Goal: Task Accomplishment & Management: Manage account settings

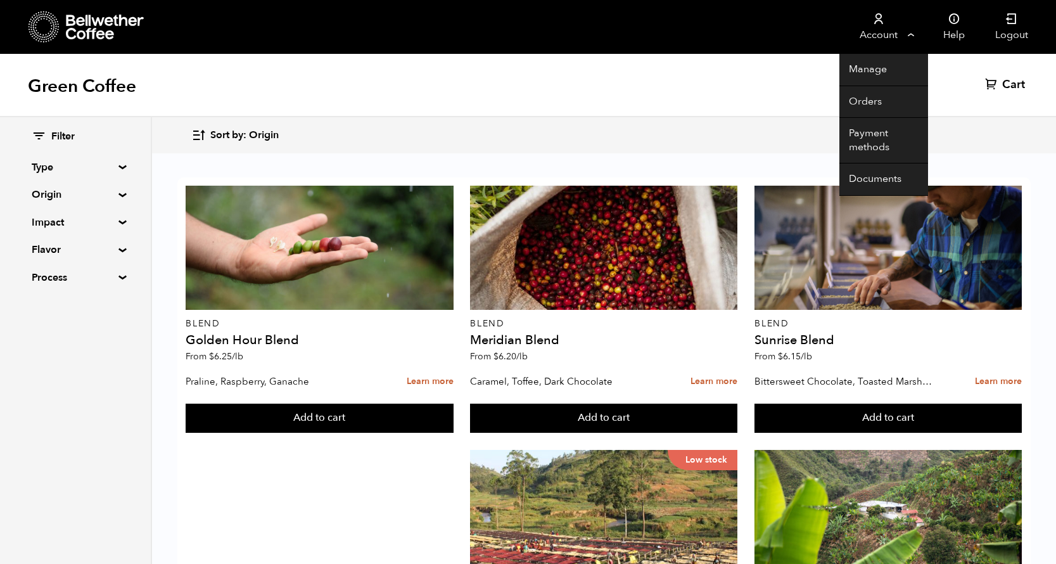
click at [907, 32] on link "Account" at bounding box center [878, 27] width 78 height 54
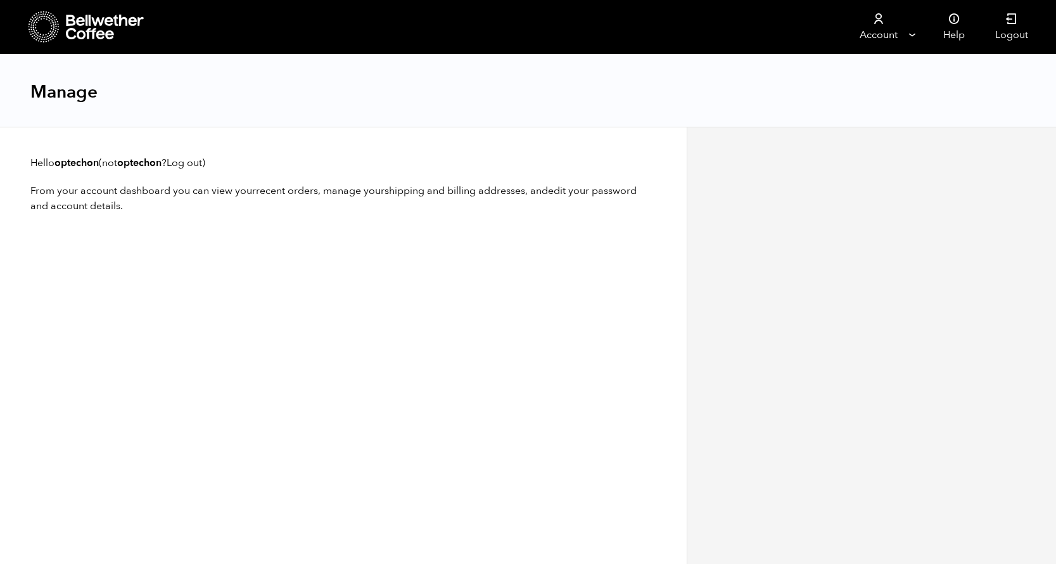
click at [62, 35] on div at bounding box center [87, 27] width 117 height 32
click at [97, 27] on icon at bounding box center [105, 27] width 79 height 25
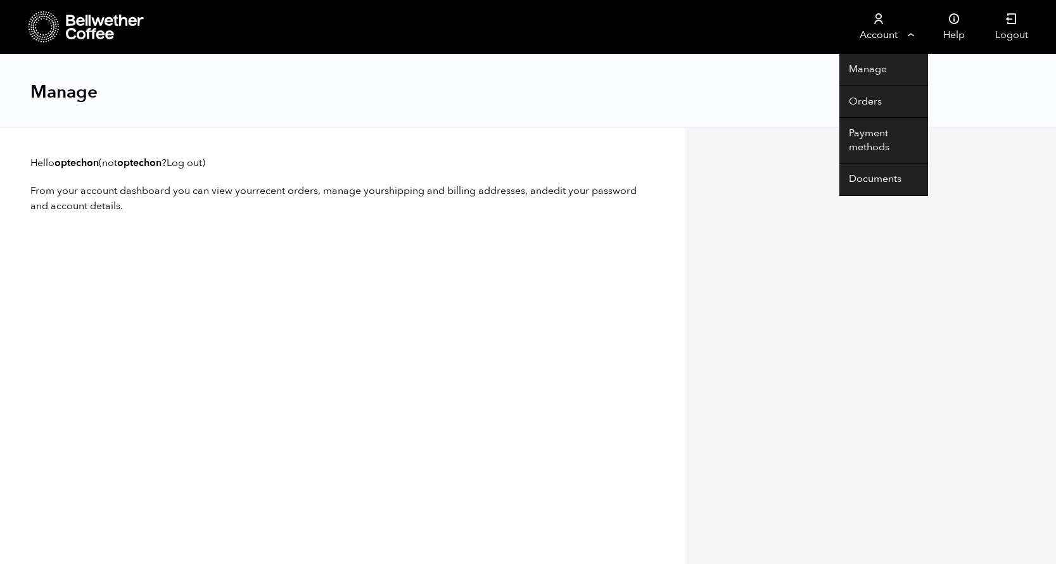
click at [903, 31] on link "Account" at bounding box center [878, 27] width 78 height 54
click at [891, 24] on link "Account" at bounding box center [878, 27] width 78 height 54
click at [874, 69] on link "Manage" at bounding box center [883, 70] width 89 height 32
click at [868, 104] on link "Orders" at bounding box center [883, 102] width 89 height 32
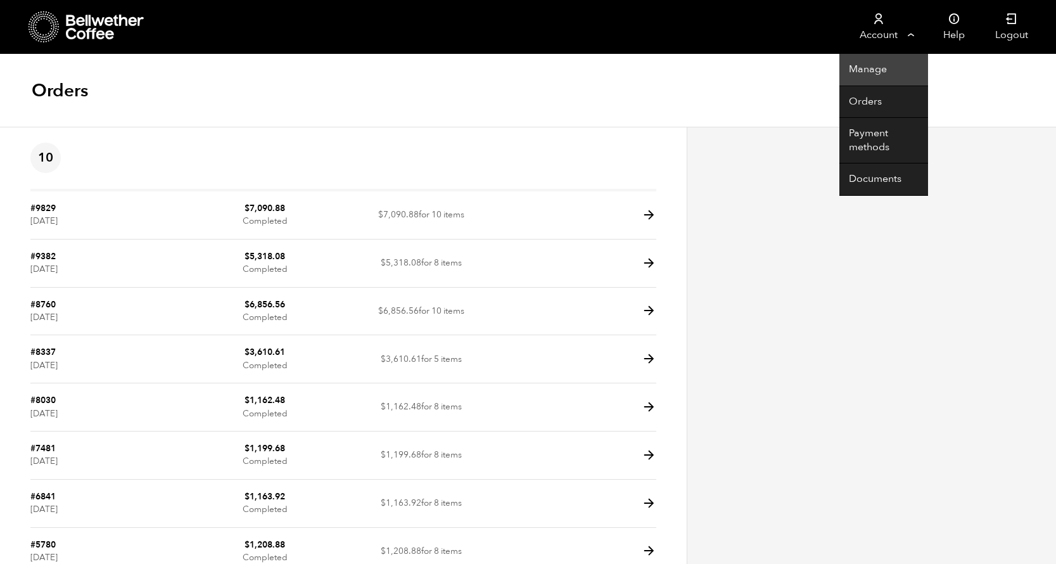
click at [865, 70] on link "Manage" at bounding box center [883, 70] width 89 height 32
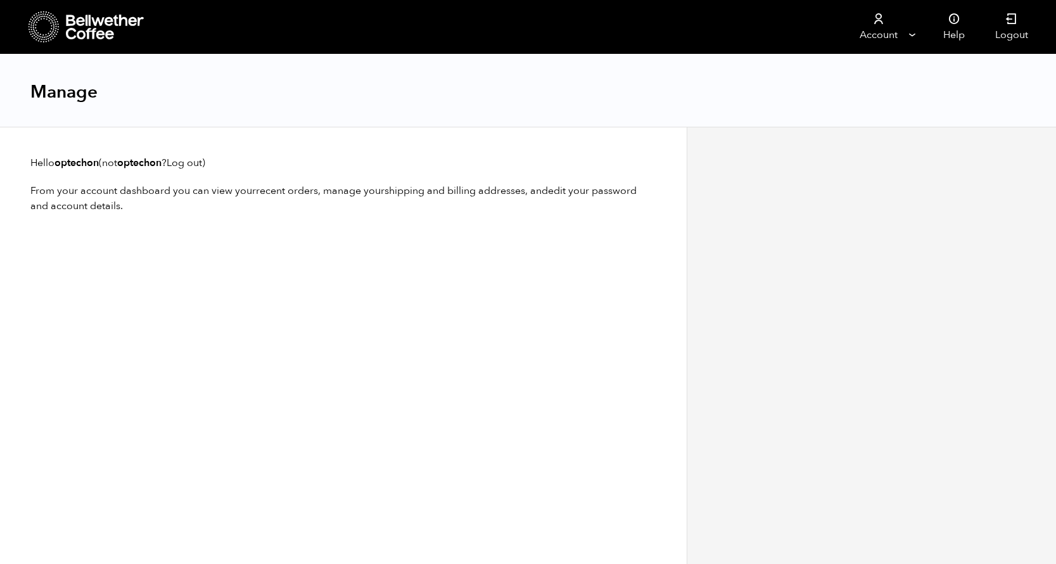
click at [82, 27] on icon at bounding box center [105, 27] width 79 height 25
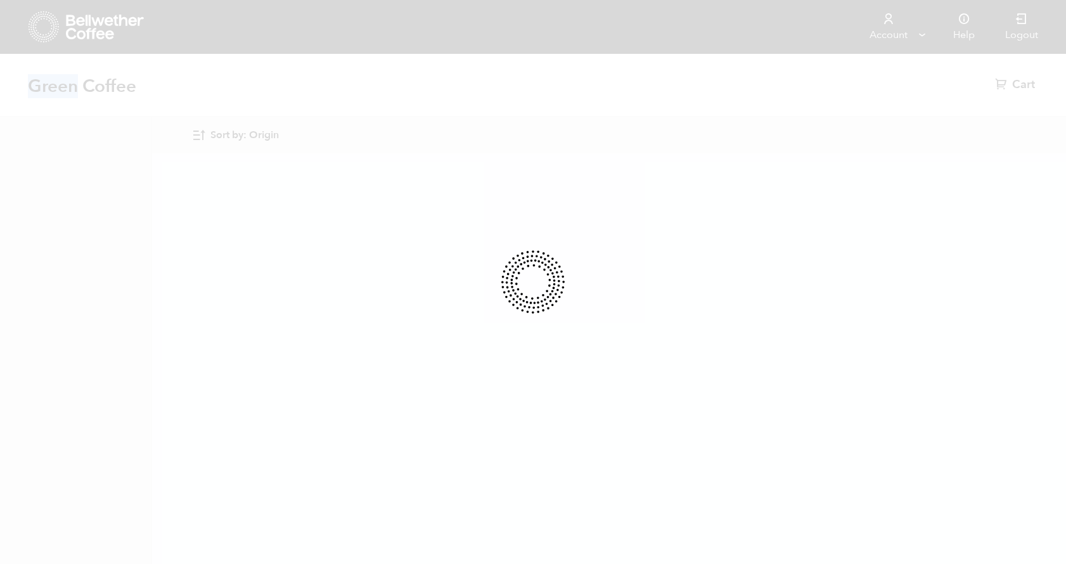
click at [38, 27] on div at bounding box center [533, 282] width 1066 height 564
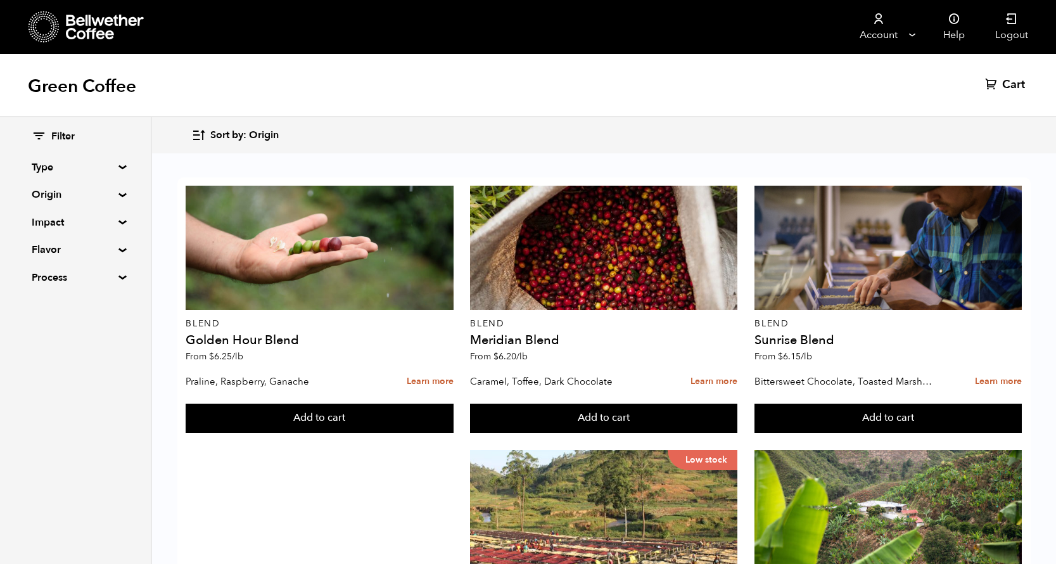
click at [68, 25] on icon at bounding box center [105, 27] width 79 height 25
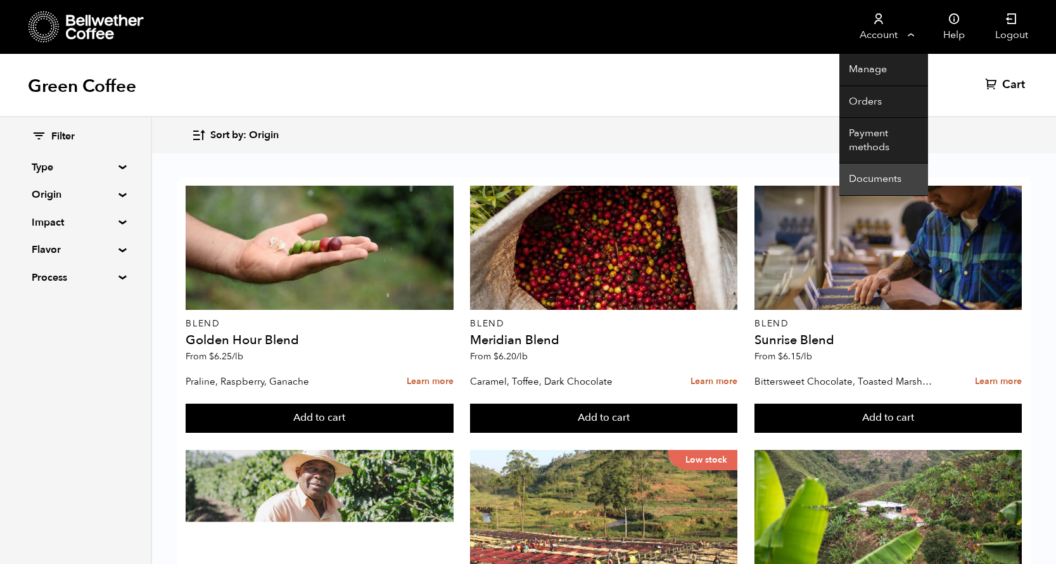
click at [867, 177] on link "Documents" at bounding box center [883, 179] width 89 height 32
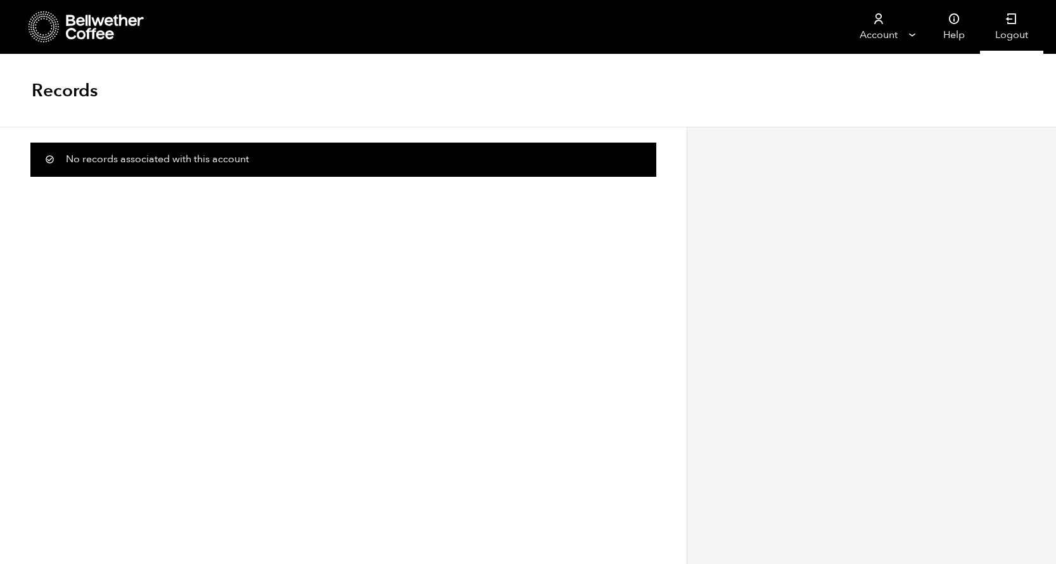
click at [1008, 25] on link "Logout" at bounding box center [1011, 27] width 63 height 54
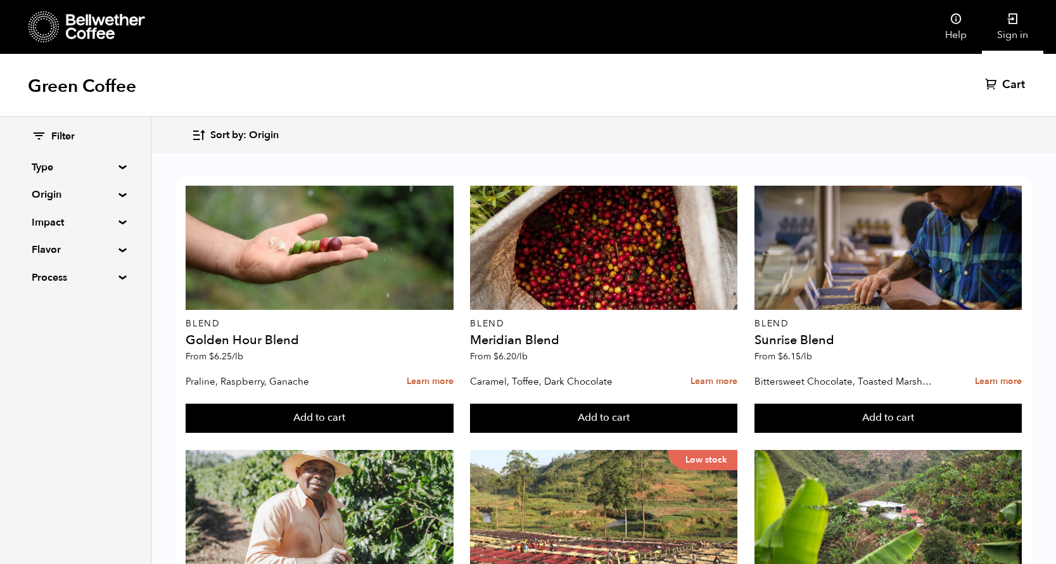
click at [1011, 28] on link "Sign in" at bounding box center [1012, 27] width 61 height 54
click at [113, 167] on summary "Type" at bounding box center [75, 167] width 87 height 15
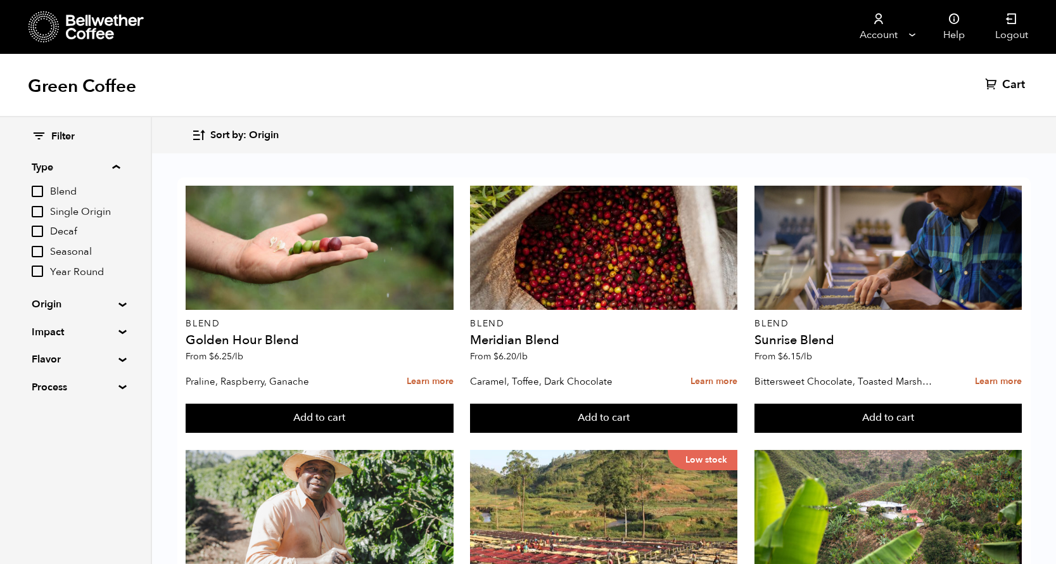
click at [113, 167] on summary "Type" at bounding box center [76, 167] width 88 height 15
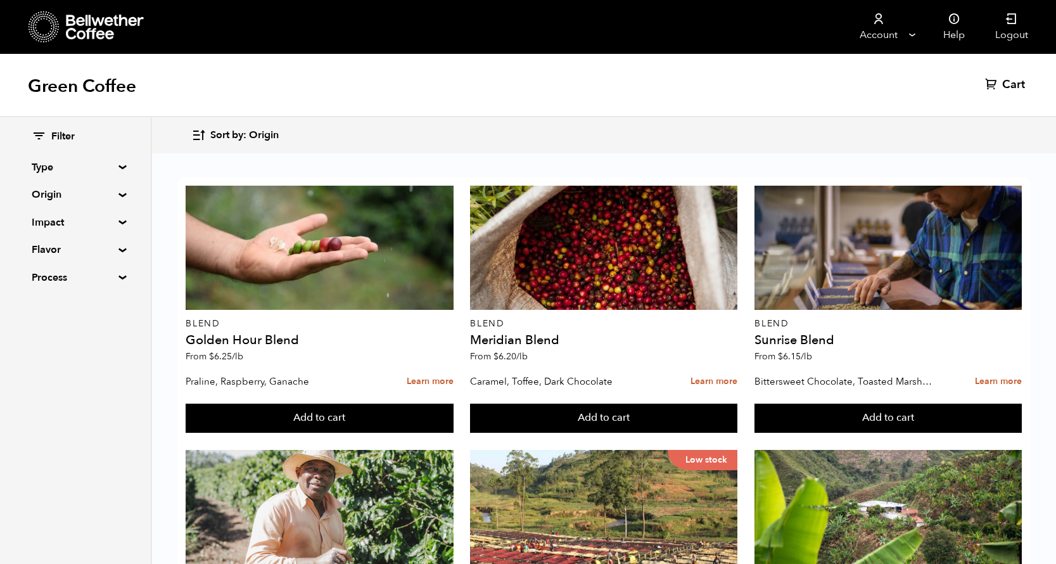
click at [117, 196] on summary "Origin" at bounding box center [75, 194] width 87 height 15
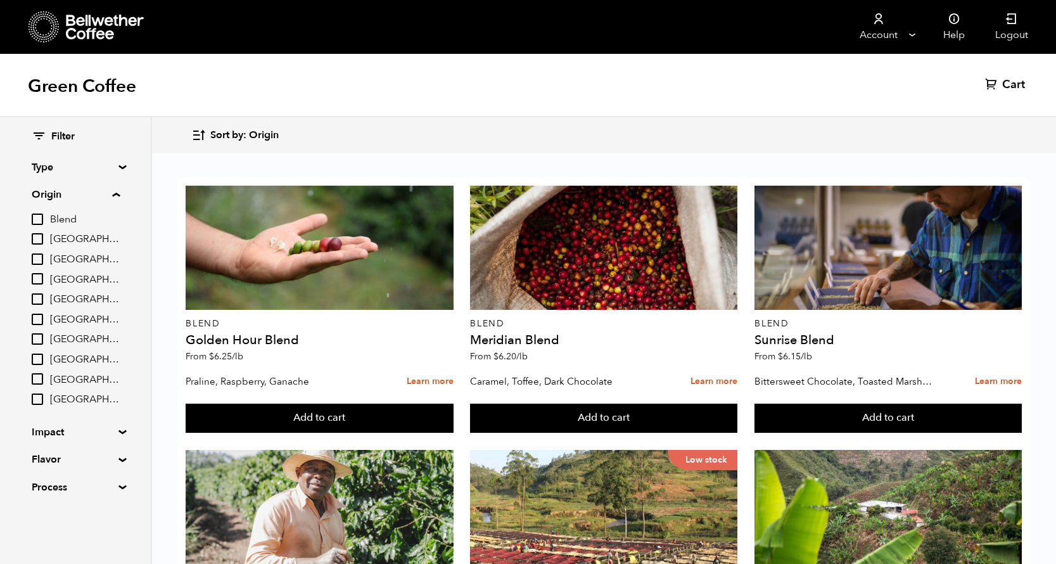
click at [115, 192] on summary "Origin" at bounding box center [76, 194] width 88 height 15
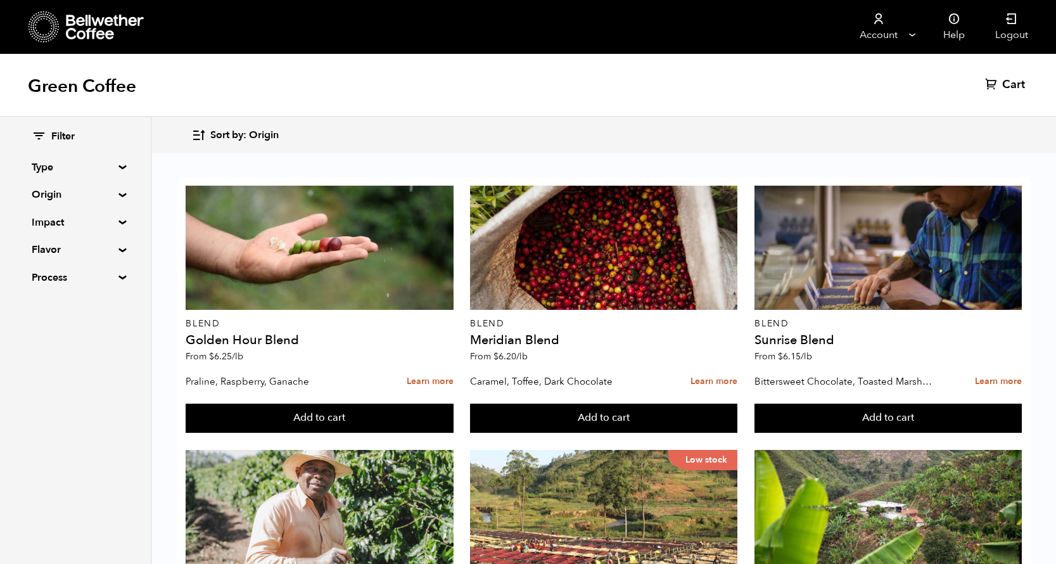
click at [115, 280] on summary "Process" at bounding box center [75, 277] width 87 height 15
click at [117, 276] on summary "Process" at bounding box center [76, 277] width 88 height 15
click at [95, 30] on icon at bounding box center [105, 27] width 79 height 25
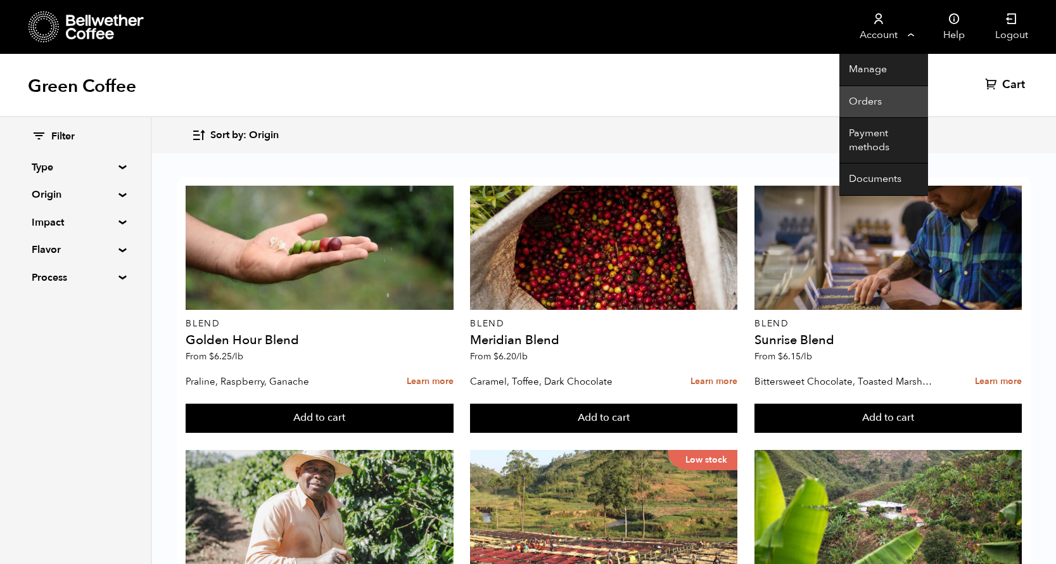
click at [863, 103] on link "Orders" at bounding box center [883, 102] width 89 height 32
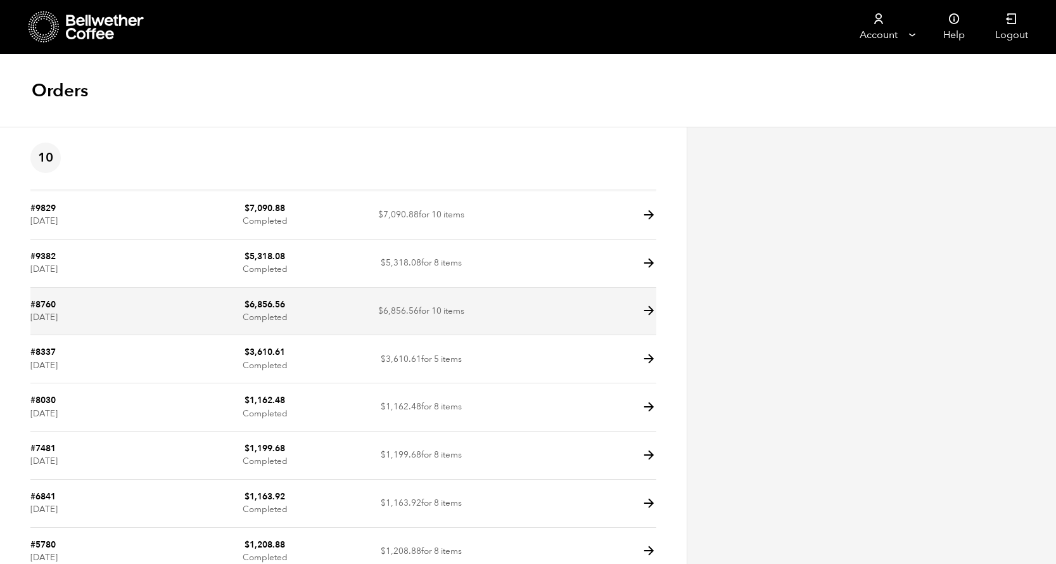
scroll to position [3, 0]
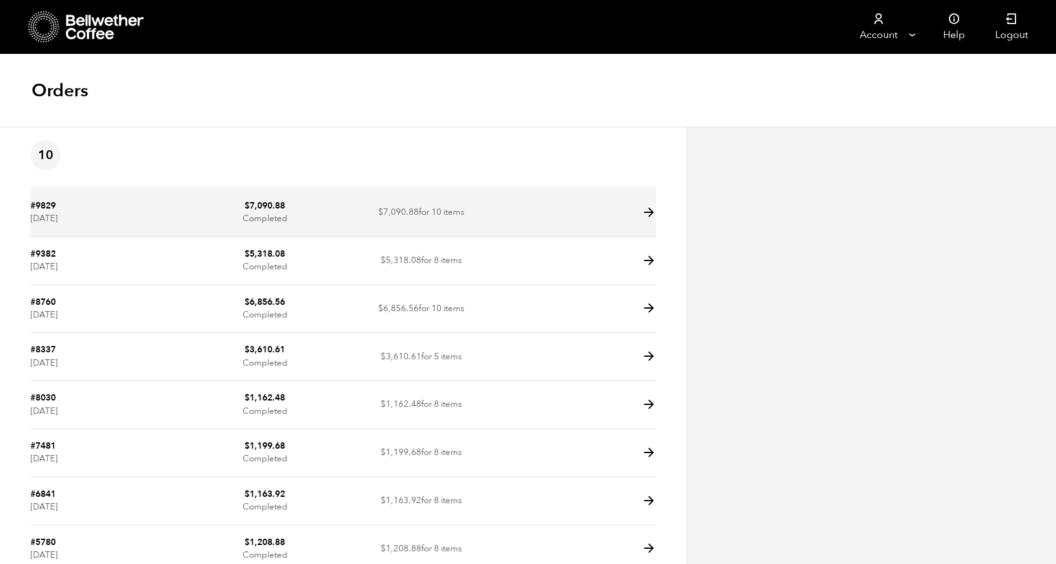
click at [463, 211] on td "$ 7,090.88 for 10 items" at bounding box center [421, 213] width 156 height 48
